Goal: Check status

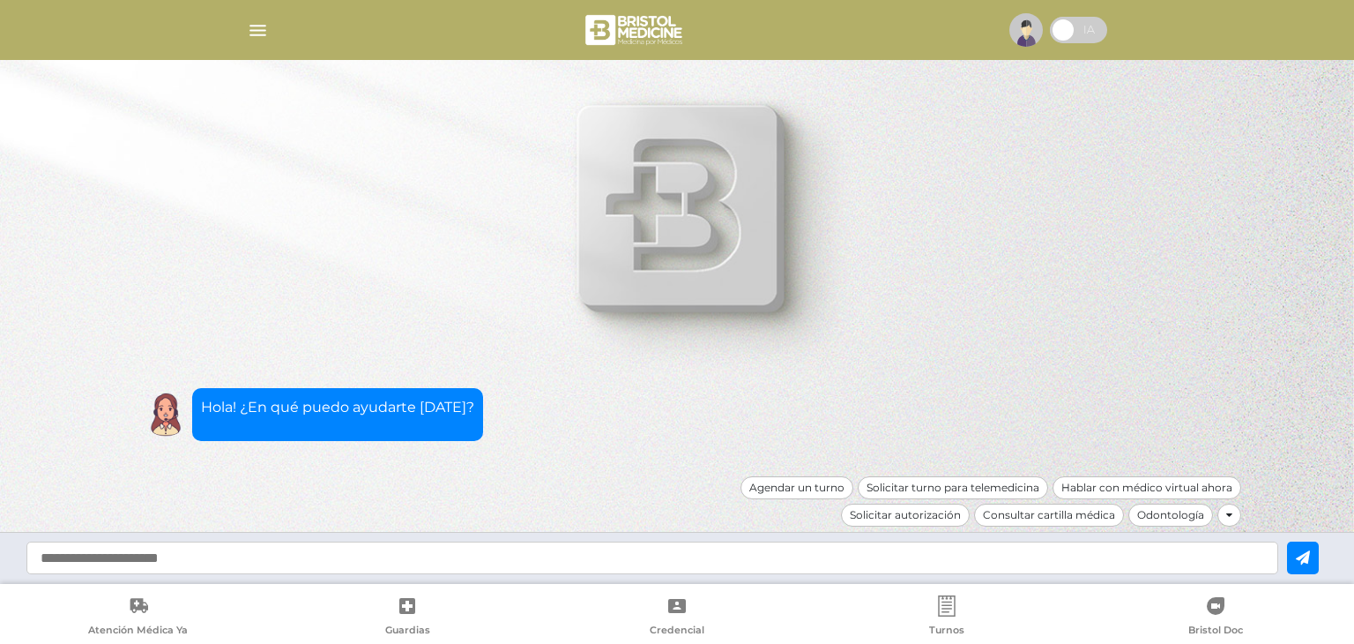
click at [254, 29] on img "button" at bounding box center [258, 30] width 22 height 22
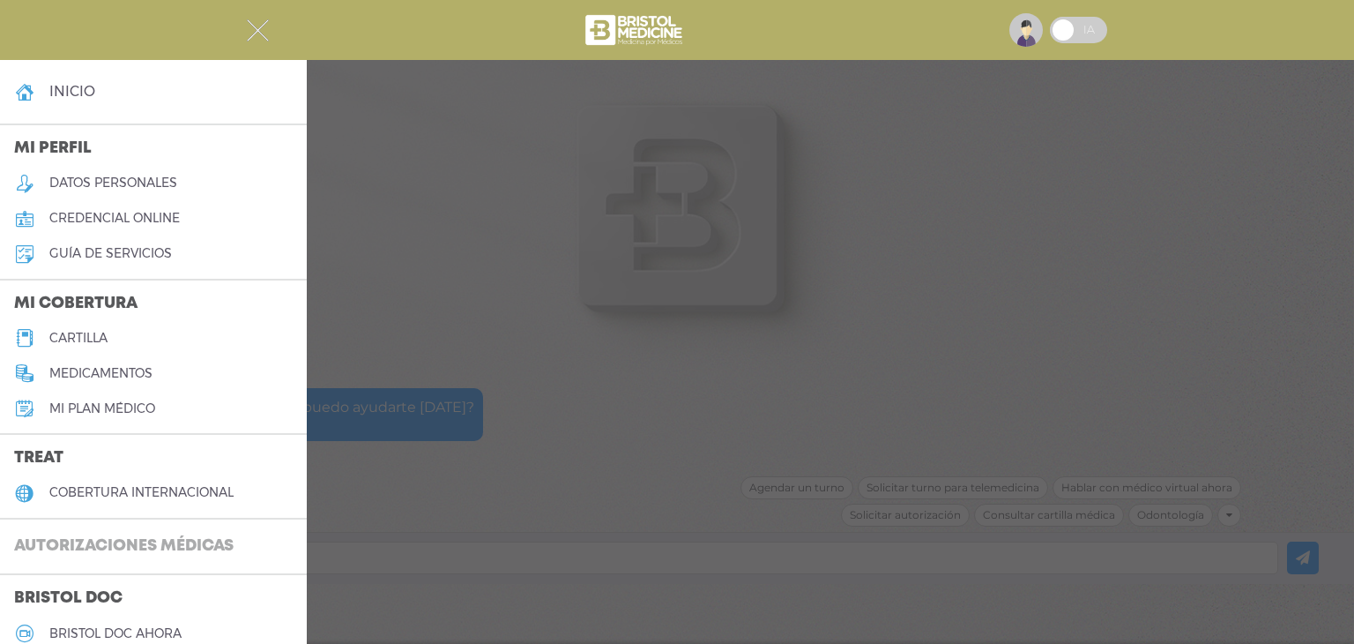
click at [190, 545] on h3 "Autorizaciones médicas" at bounding box center [124, 546] width 248 height 33
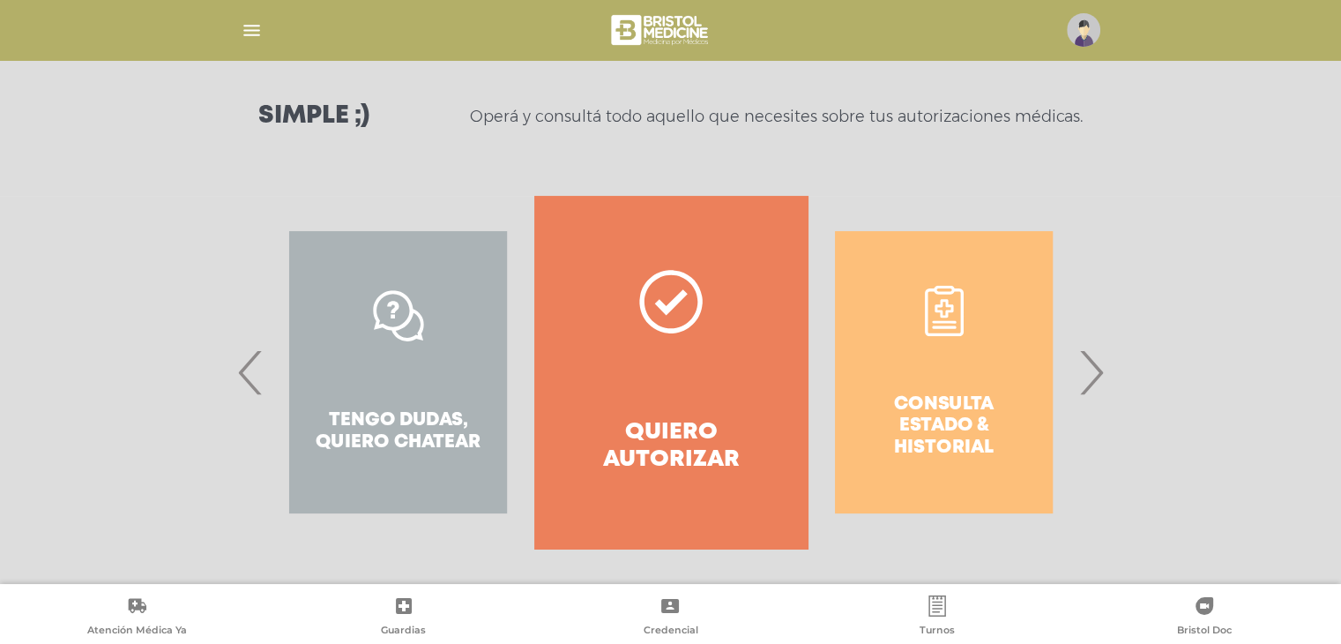
scroll to position [242, 0]
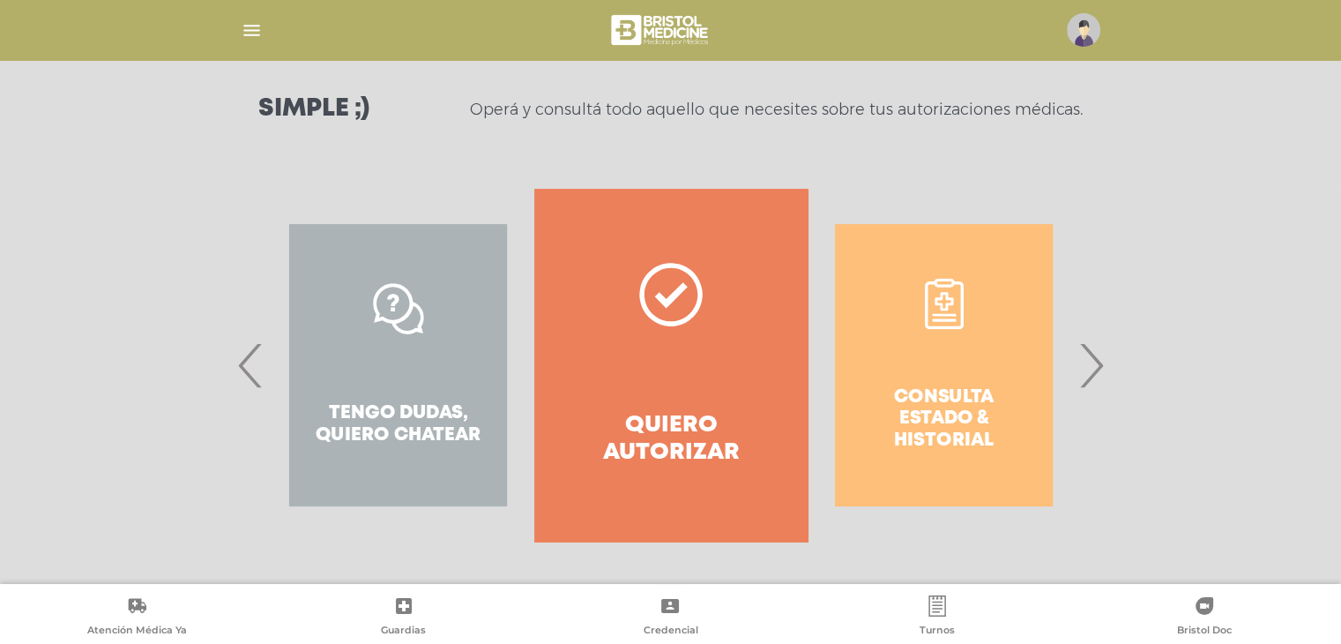
click at [942, 307] on div "Consulta estado & historial" at bounding box center [943, 365] width 272 height 353
click at [954, 442] on div "Consulta estado & historial" at bounding box center [943, 365] width 272 height 353
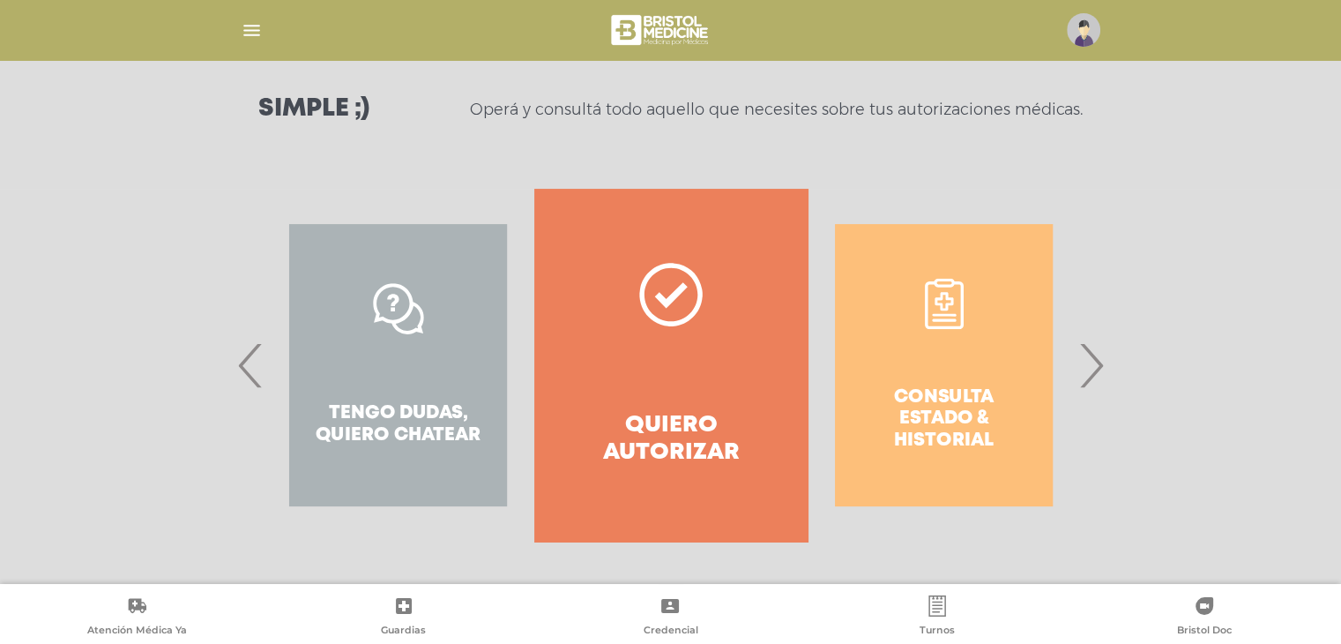
click at [1097, 368] on span "›" at bounding box center [1091, 364] width 34 height 95
